Goal: Transaction & Acquisition: Subscribe to service/newsletter

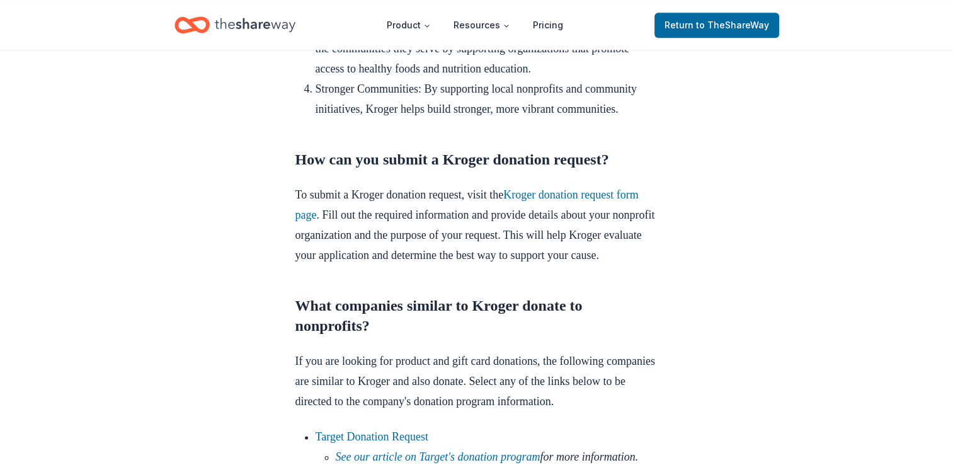
scroll to position [1361, 0]
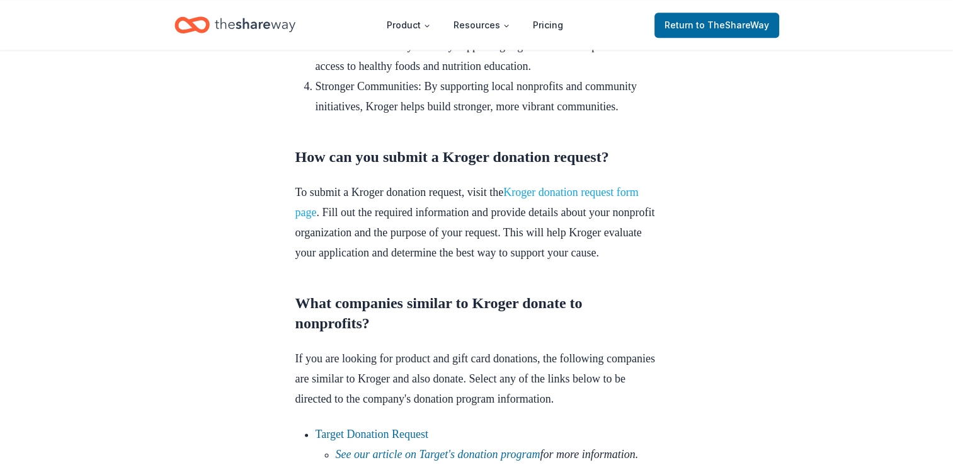
click at [604, 219] on link "Kroger donation request form page" at bounding box center [467, 202] width 343 height 33
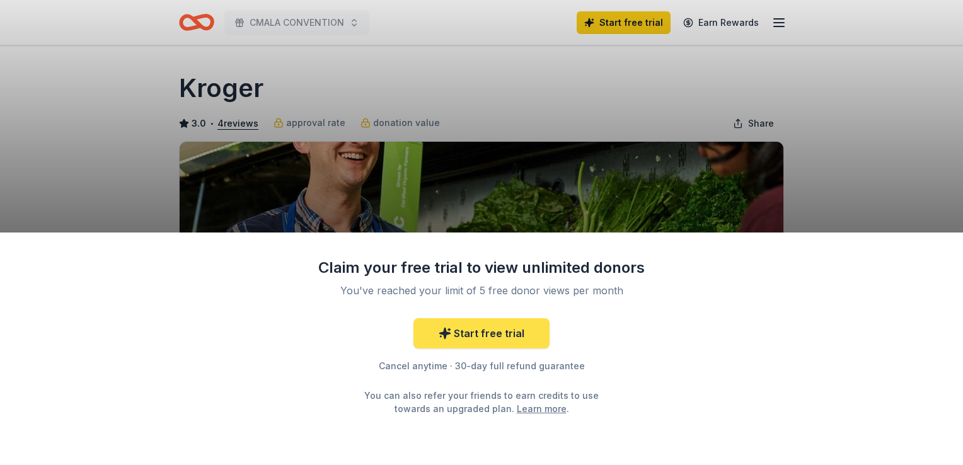
click at [480, 340] on link "Start free trial" at bounding box center [481, 333] width 136 height 30
click at [466, 342] on link "Start free trial" at bounding box center [481, 333] width 136 height 30
